Goal: Task Accomplishment & Management: Complete application form

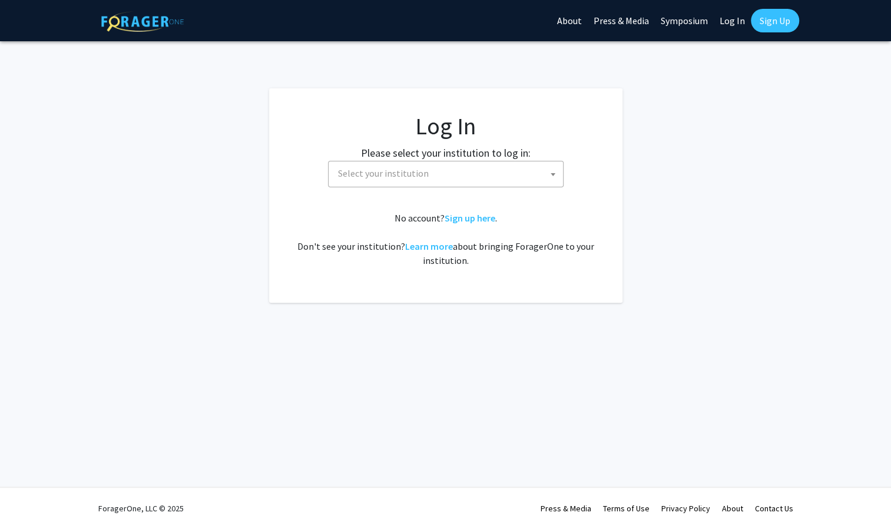
click at [446, 171] on span "Select your institution" at bounding box center [448, 173] width 230 height 24
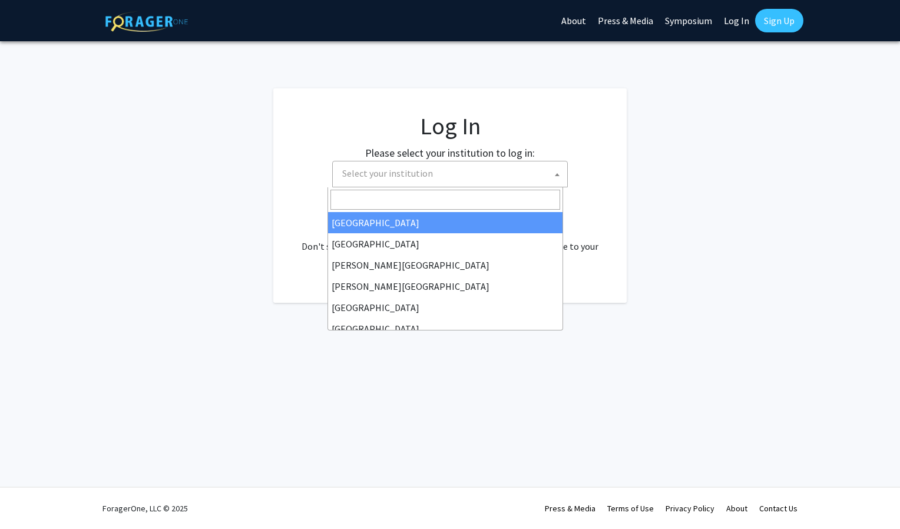
select select "34"
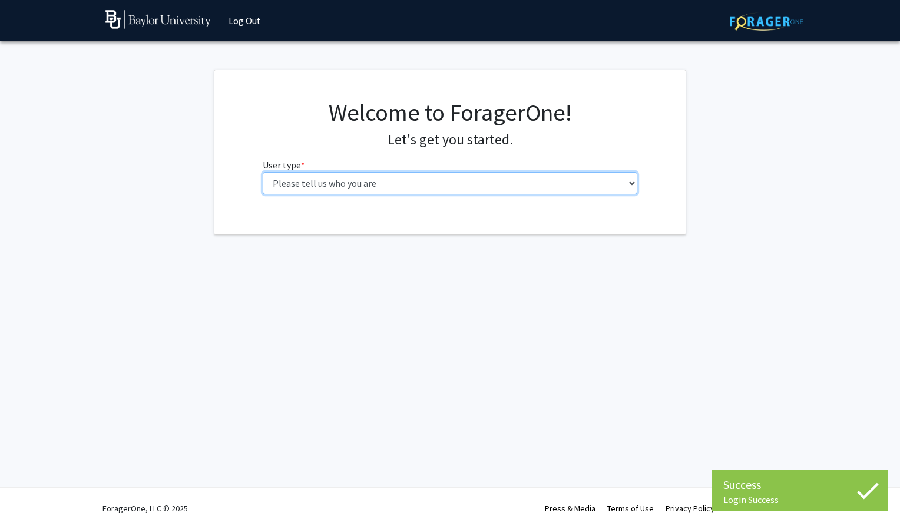
click at [510, 180] on select "Please tell us who you are Undergraduate Student Master's Student Doctoral Cand…" at bounding box center [450, 183] width 375 height 22
select select "1: undergrad"
click at [263, 172] on select "Please tell us who you are Undergraduate Student Master's Student Doctoral Cand…" at bounding box center [450, 183] width 375 height 22
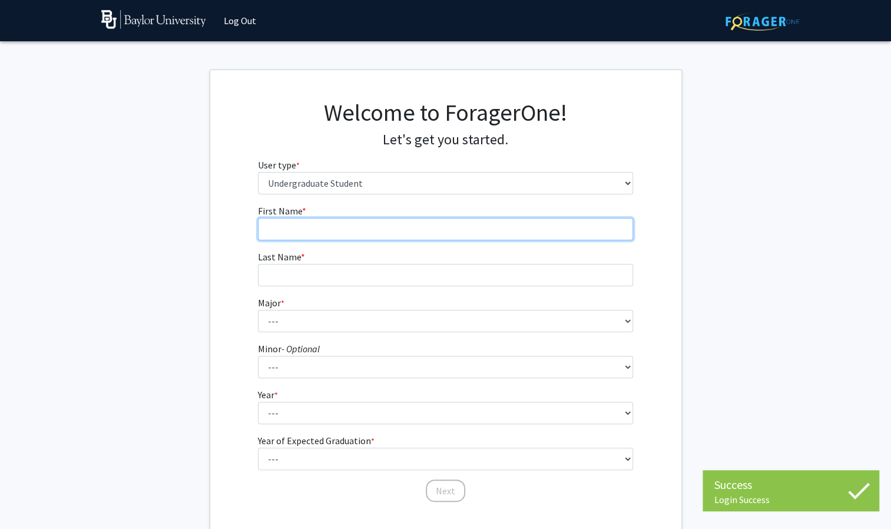
click at [420, 232] on input "First Name * required" at bounding box center [445, 229] width 375 height 22
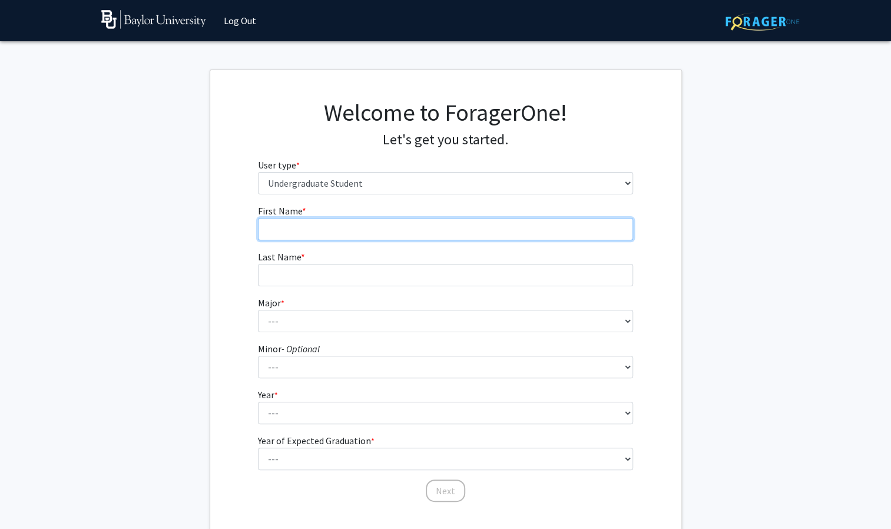
type input "Anna"
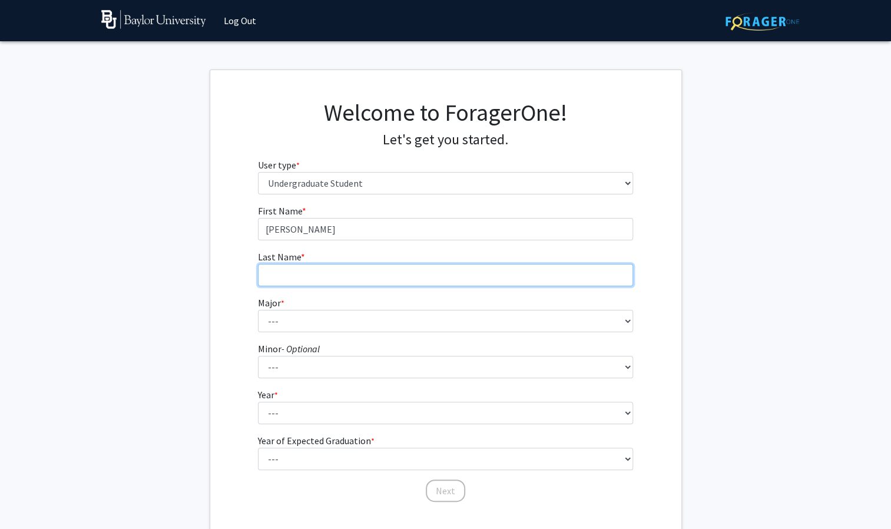
type input "Masonic"
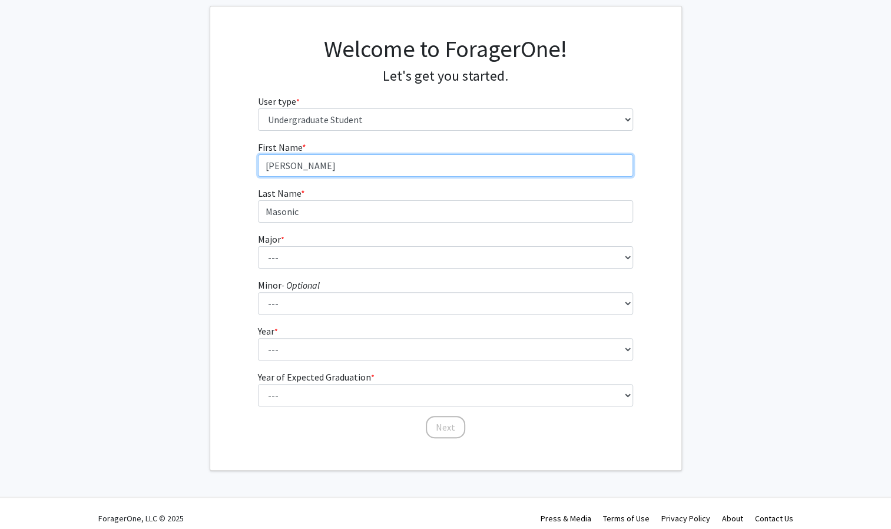
scroll to position [67, 0]
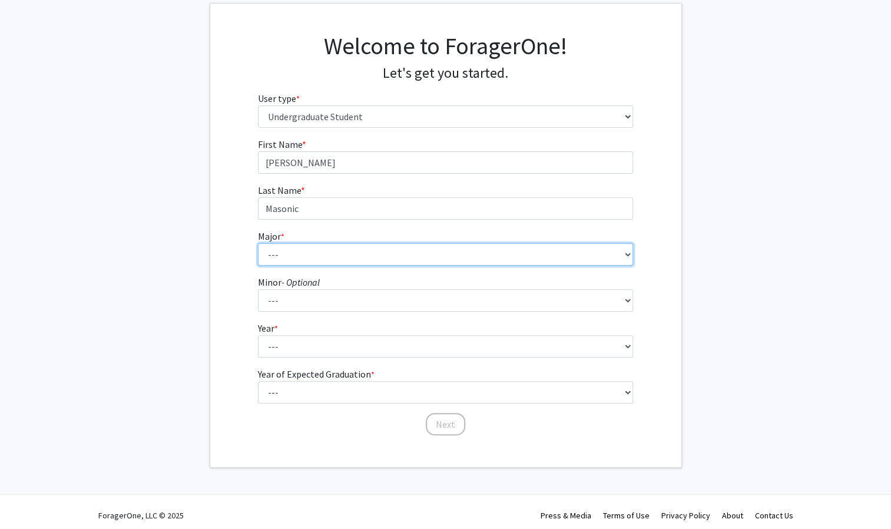
click at [383, 252] on select "--- Accounting American Studies Anthropology Apparel Design & Product Developme…" at bounding box center [445, 254] width 375 height 22
select select "14: 2679"
click at [258, 243] on select "--- Accounting American Studies Anthropology Apparel Design & Product Developme…" at bounding box center [445, 254] width 375 height 22
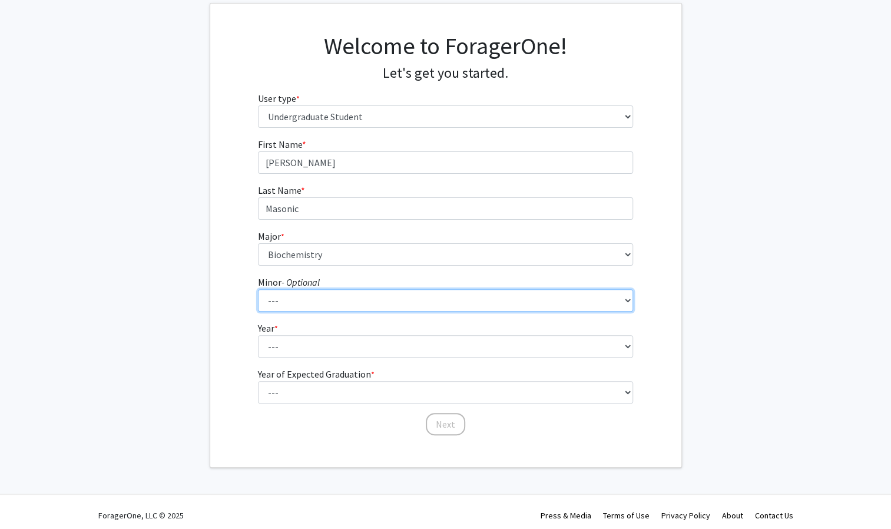
click at [359, 306] on select "--- Advertising American Sign Language American Studies Anthropology Apparel Me…" at bounding box center [445, 300] width 375 height 22
select select "13: 2076"
click at [258, 289] on select "--- Advertising American Sign Language American Studies Anthropology Apparel Me…" at bounding box center [445, 300] width 375 height 22
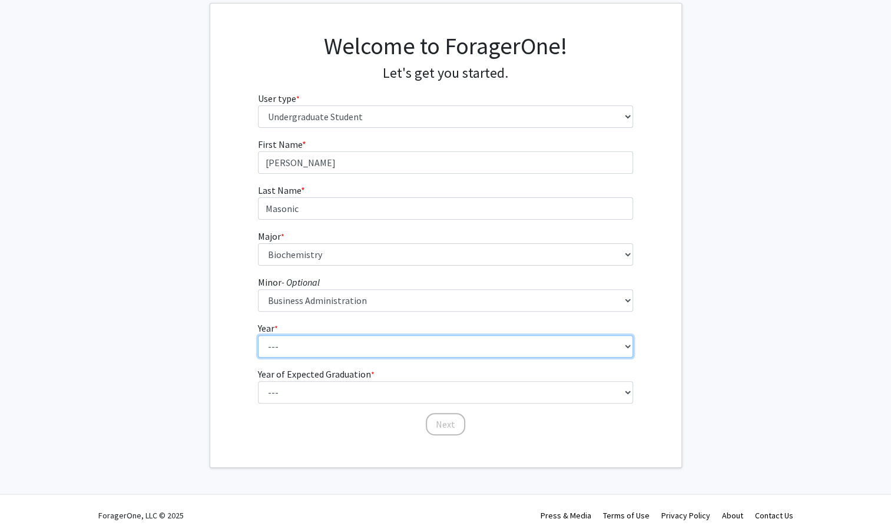
click at [379, 345] on select "--- First-year Sophomore Junior Senior Postbaccalaureate Certificate" at bounding box center [445, 346] width 375 height 22
select select "1: first-year"
click at [258, 335] on select "--- First-year Sophomore Junior Senior Postbaccalaureate Certificate" at bounding box center [445, 346] width 375 height 22
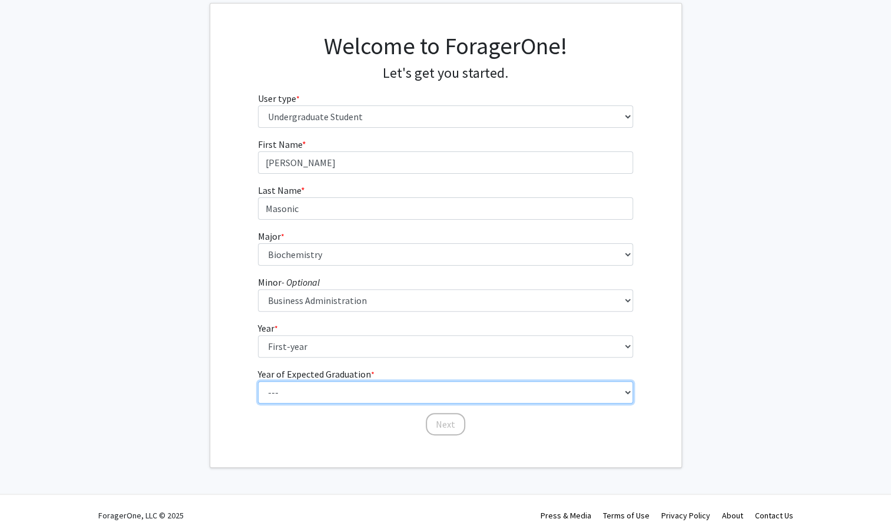
click at [360, 387] on select "--- 2025 2026 2027 2028 2029 2030 2031 2032 2033 2034" at bounding box center [445, 392] width 375 height 22
click at [258, 381] on select "--- 2025 2026 2027 2028 2029 2030 2031 2032 2033 2034" at bounding box center [445, 392] width 375 height 22
click at [342, 390] on select "--- 2025 2026 2027 2028 2029 2030 2031 2032 2033 2034" at bounding box center [445, 392] width 375 height 22
select select "5: 2029"
click at [258, 381] on select "--- 2025 2026 2027 2028 2029 2030 2031 2032 2033 2034" at bounding box center [445, 392] width 375 height 22
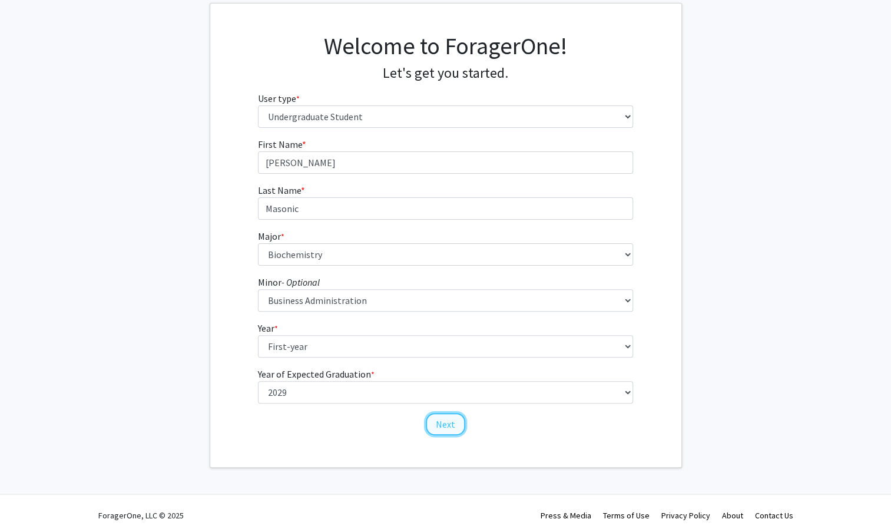
click at [451, 431] on button "Next" at bounding box center [445, 424] width 39 height 22
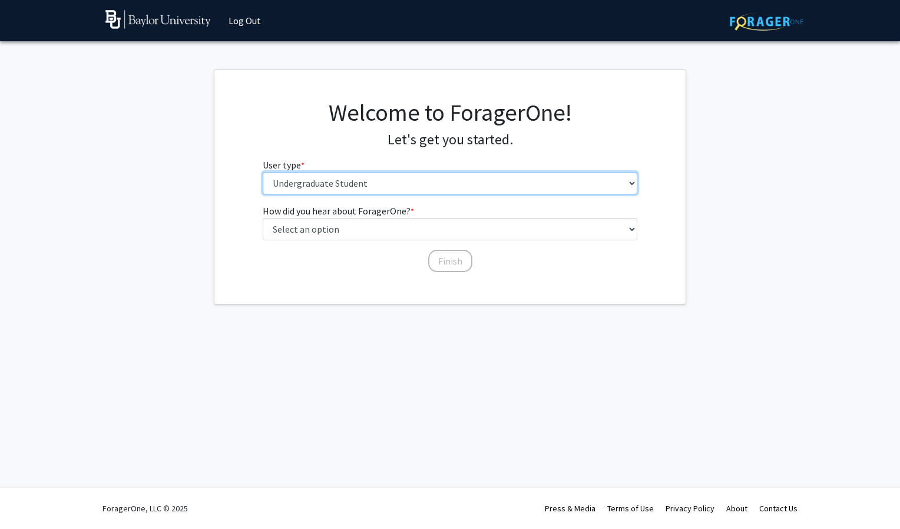
click at [493, 181] on select "Please tell us who you are Undergraduate Student Master's Student Doctoral Cand…" at bounding box center [450, 183] width 375 height 22
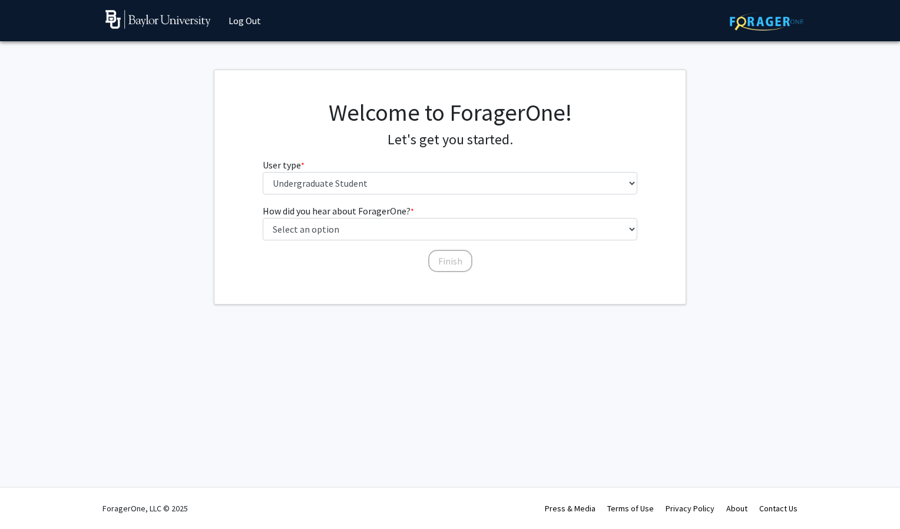
click at [251, 163] on div "Welcome to ForagerOne! Let's get you started. User type * required Please tell …" at bounding box center [449, 150] width 471 height 105
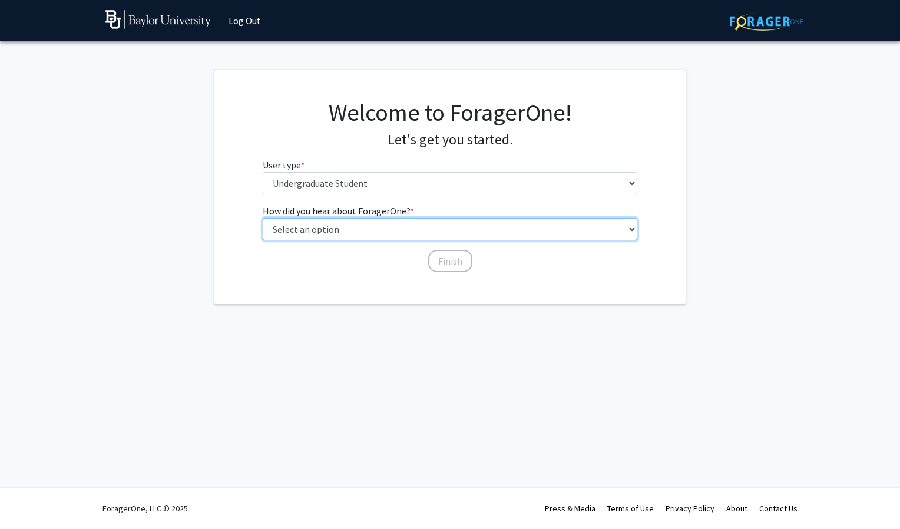
click at [331, 236] on select "Select an option Peer/student recommendation Faculty/staff recommendation Unive…" at bounding box center [450, 229] width 375 height 22
select select "2: faculty_recommendation"
click at [263, 218] on select "Select an option Peer/student recommendation Faculty/staff recommendation Unive…" at bounding box center [450, 229] width 375 height 22
click at [400, 225] on select "Select an option Peer/student recommendation Faculty/staff recommendation Unive…" at bounding box center [450, 229] width 375 height 22
click at [263, 218] on select "Select an option Peer/student recommendation Faculty/staff recommendation Unive…" at bounding box center [450, 229] width 375 height 22
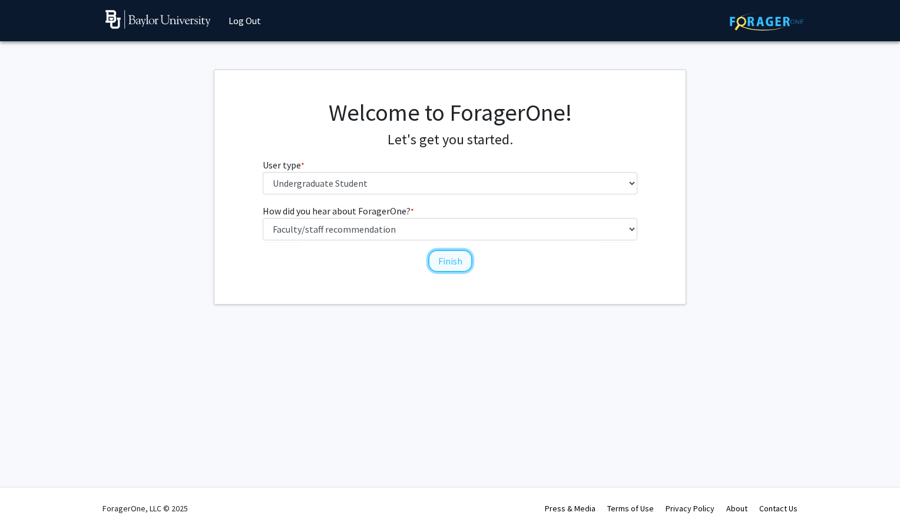
click at [454, 259] on button "Finish" at bounding box center [450, 261] width 44 height 22
